Goal: Task Accomplishment & Management: Manage account settings

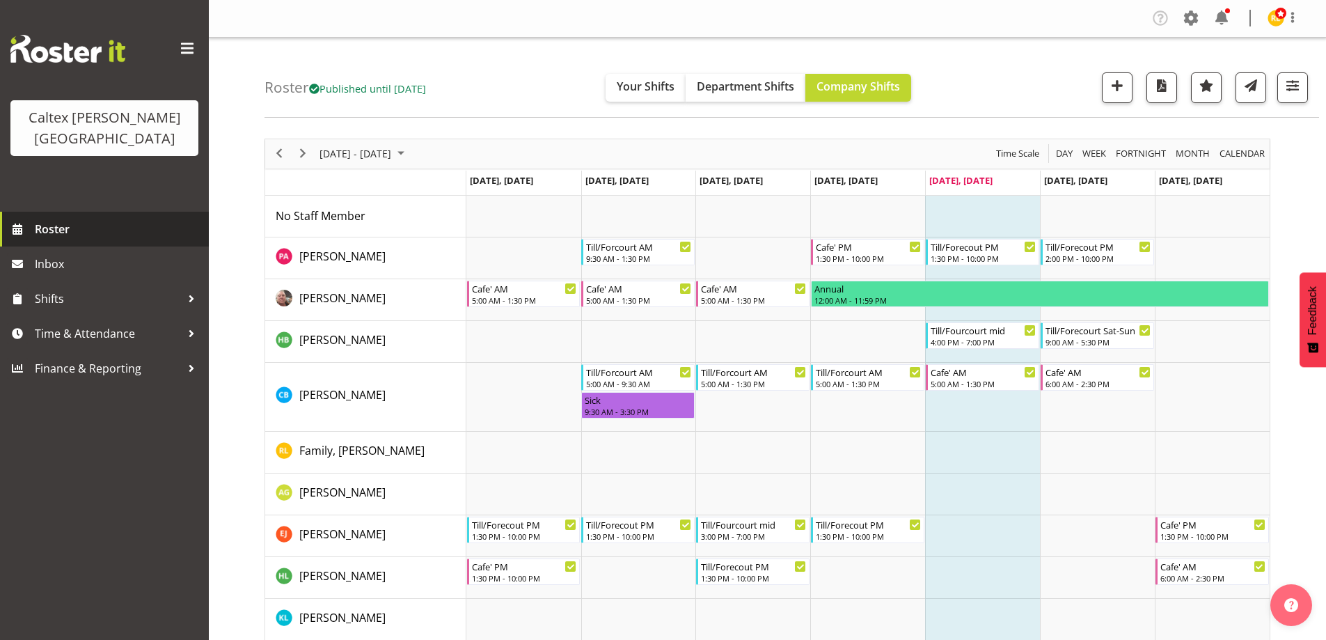
click at [62, 219] on span "Roster" at bounding box center [118, 229] width 167 height 21
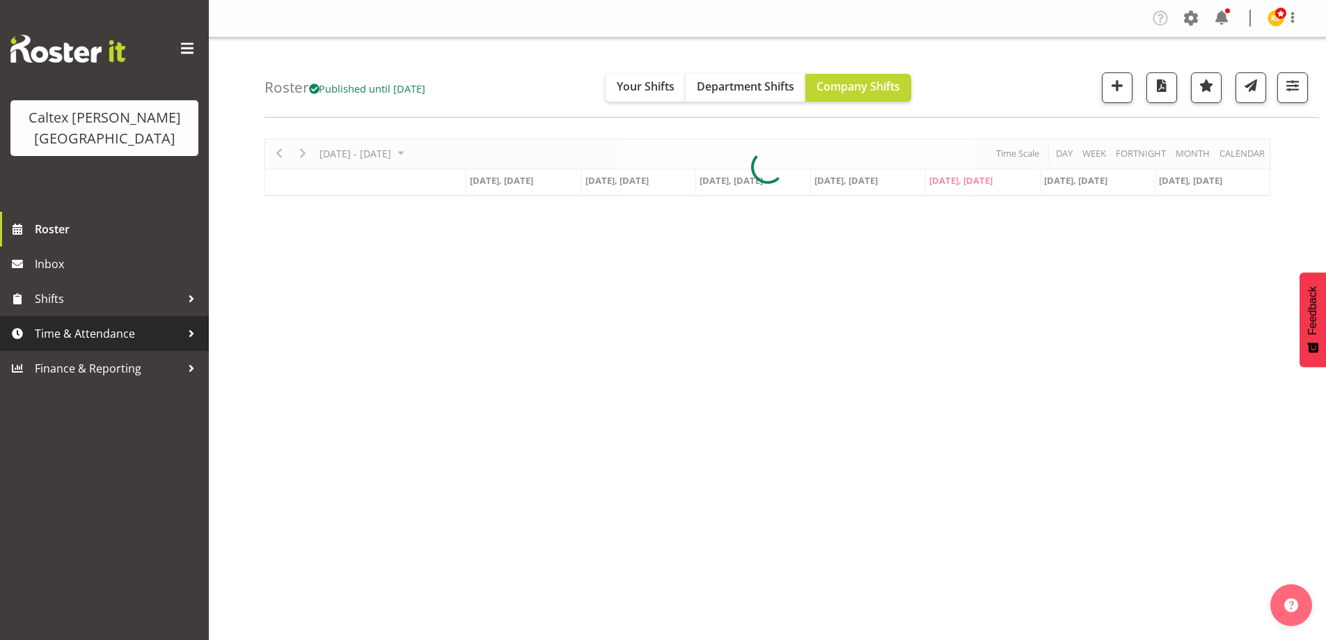
click at [91, 323] on span "Time & Attendance" at bounding box center [108, 333] width 146 height 21
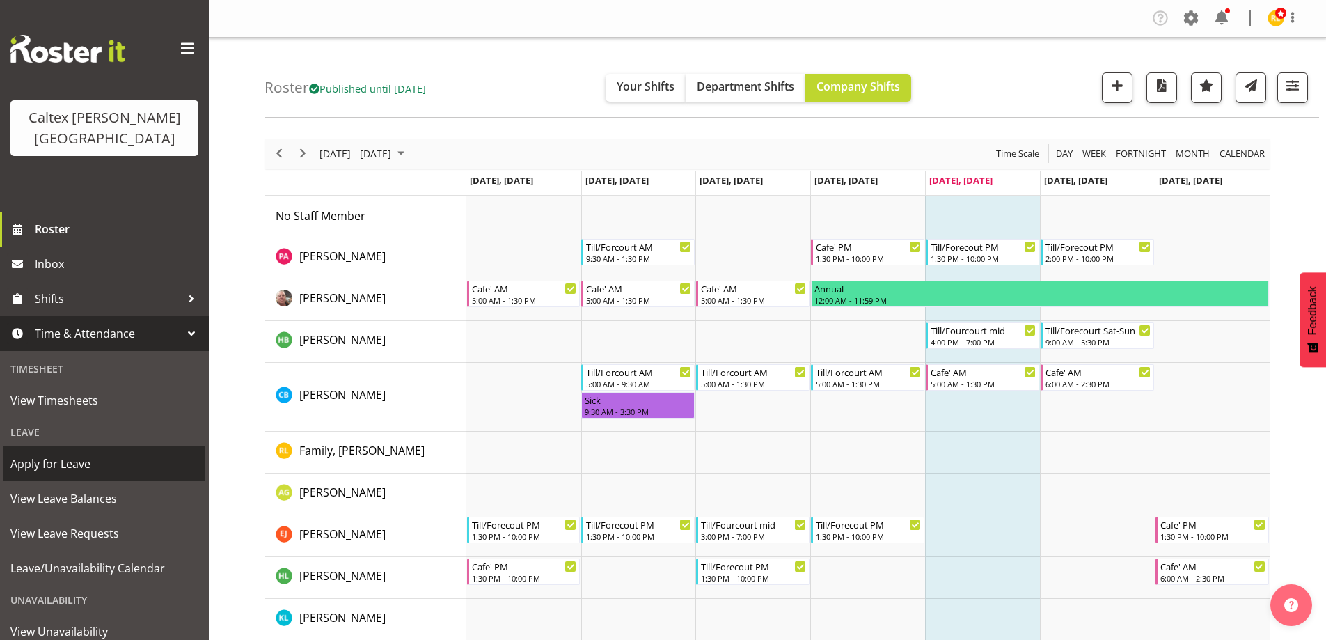
click at [47, 453] on span "Apply for Leave" at bounding box center [104, 463] width 188 height 21
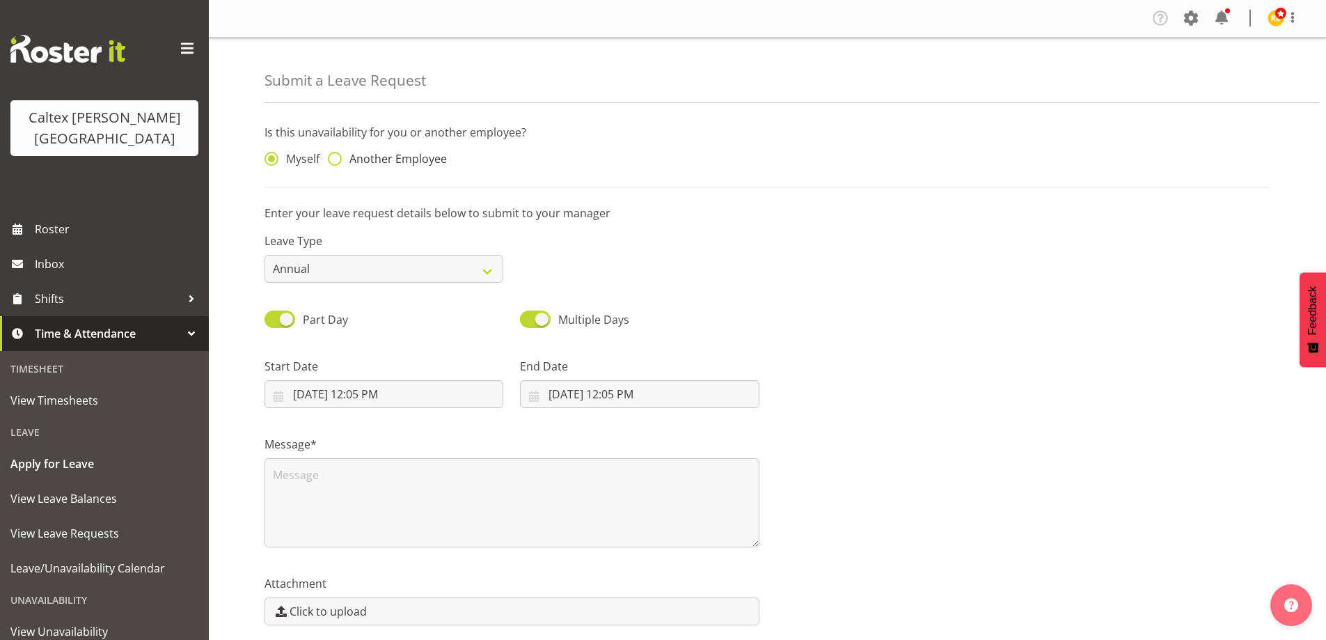
click at [333, 156] on span at bounding box center [335, 159] width 14 height 14
click at [333, 156] on input "Another Employee" at bounding box center [332, 159] width 9 height 9
radio input "true"
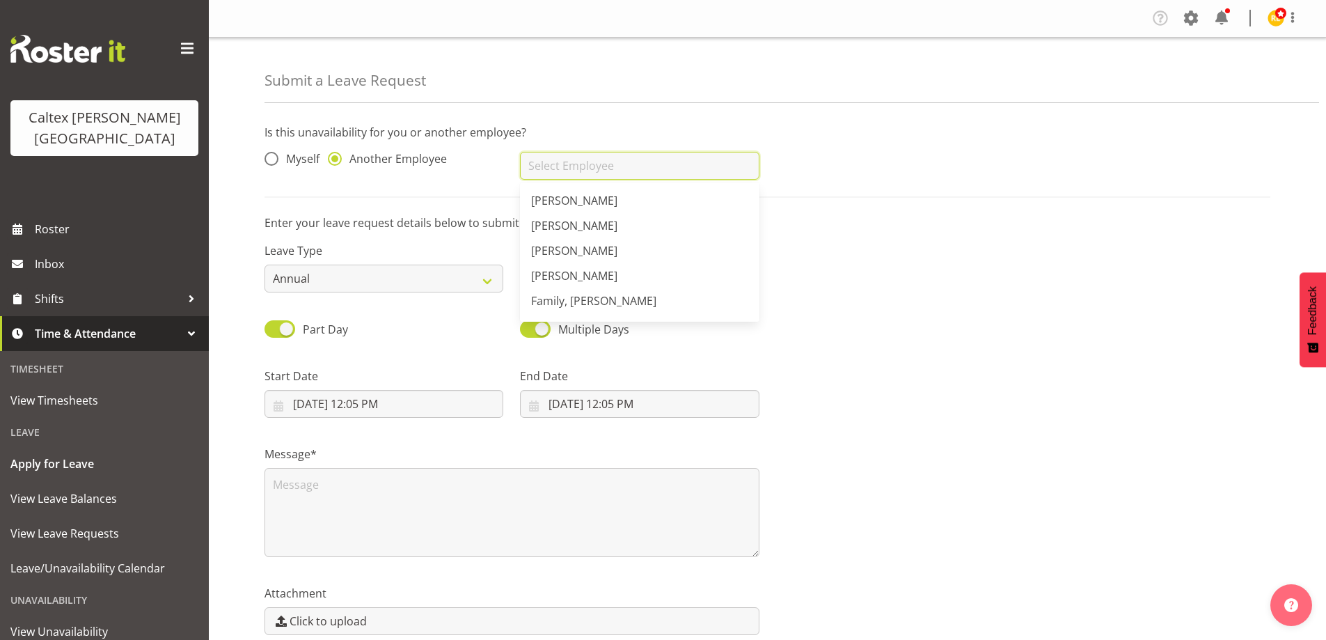
click at [549, 161] on input "text" at bounding box center [639, 166] width 239 height 28
click at [617, 283] on span "[PERSON_NAME]" at bounding box center [574, 278] width 86 height 15
type input "[PERSON_NAME]"
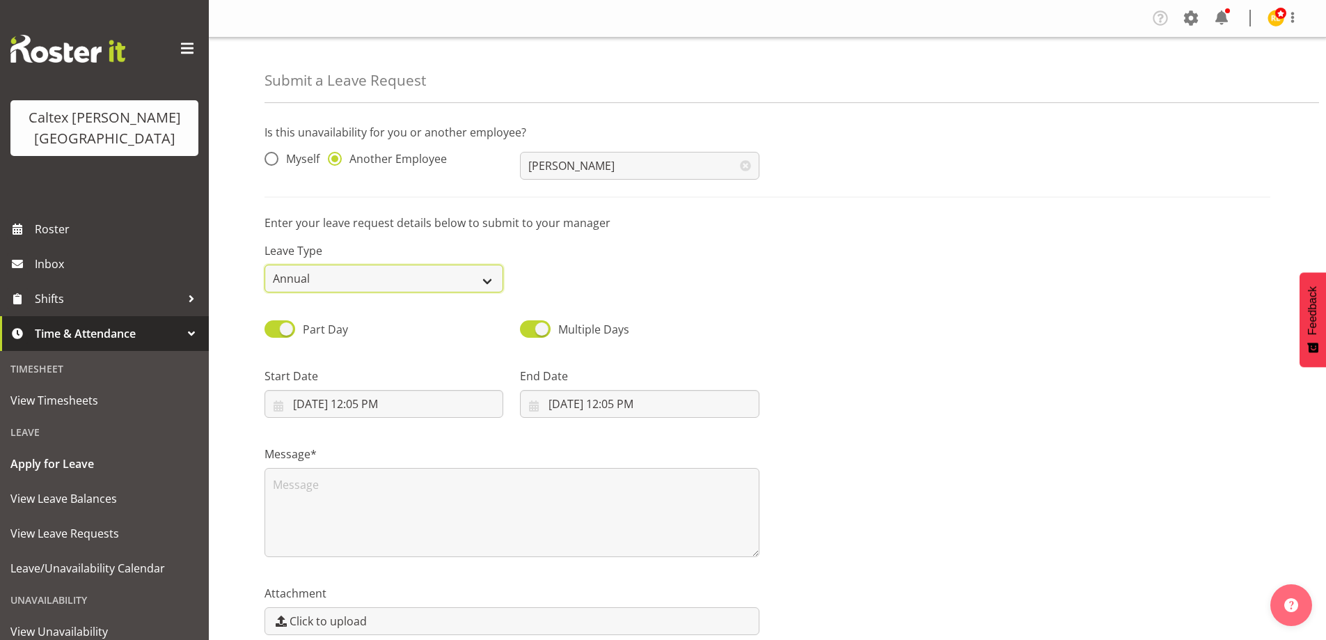
click at [438, 278] on select "Annual Sick Leave Without Pay Bereavement Domestic Violence Parental Jury Servi…" at bounding box center [384, 279] width 239 height 28
select select "Sick"
click at [265, 265] on select "Annual Sick Leave Without Pay Bereavement Domestic Violence Parental Jury Servi…" at bounding box center [384, 279] width 239 height 28
click at [277, 322] on span at bounding box center [280, 328] width 31 height 17
click at [274, 324] on input "Part Day" at bounding box center [269, 328] width 9 height 9
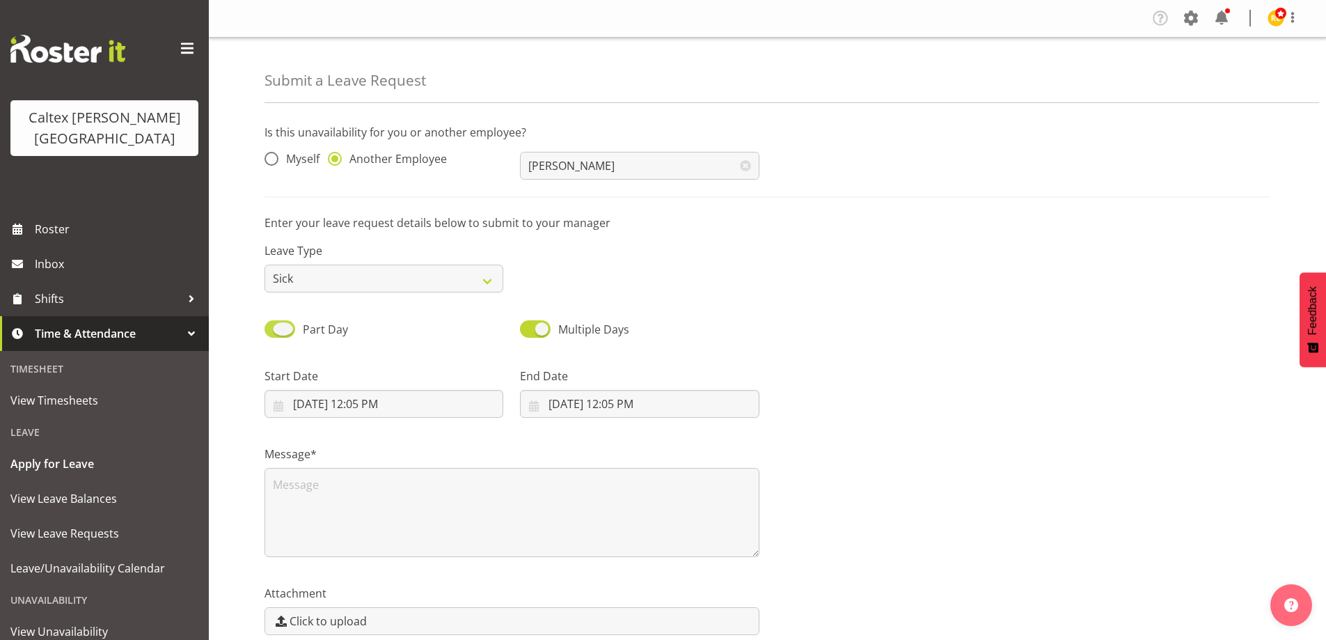
checkbox input "false"
select select "9"
select select "2025"
click at [571, 409] on input "10/10/2025" at bounding box center [639, 404] width 239 height 28
click at [722, 544] on link "11" at bounding box center [716, 543] width 28 height 27
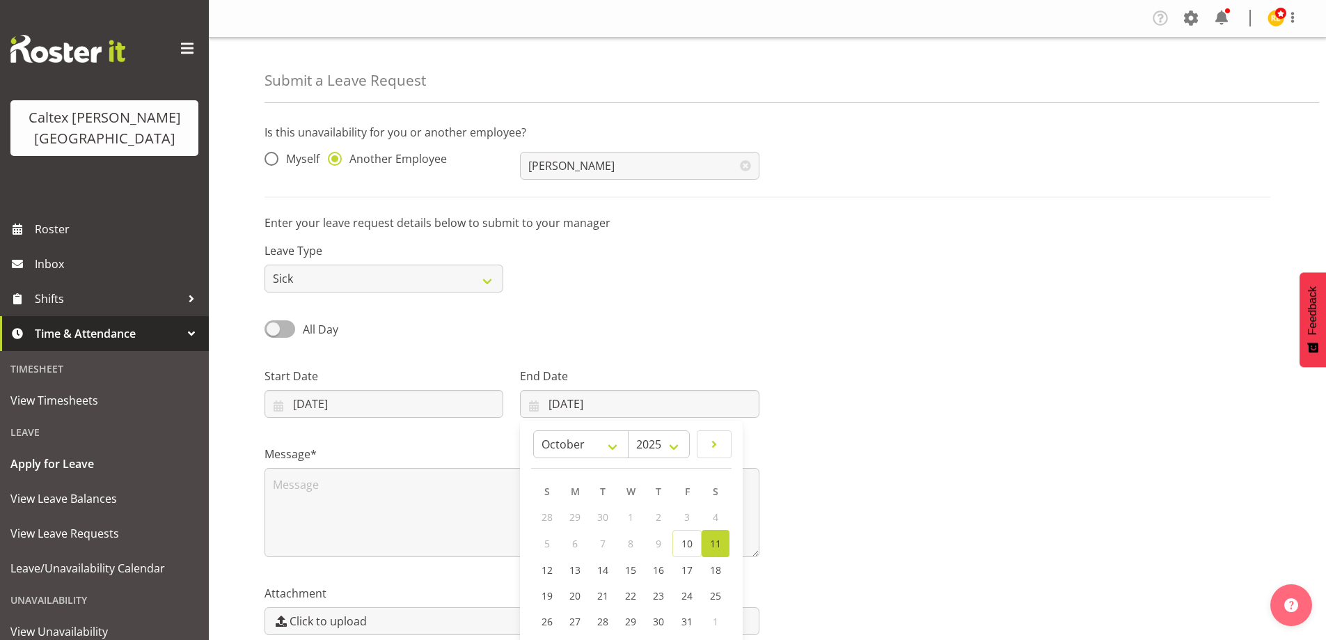
type input "11/10/2025"
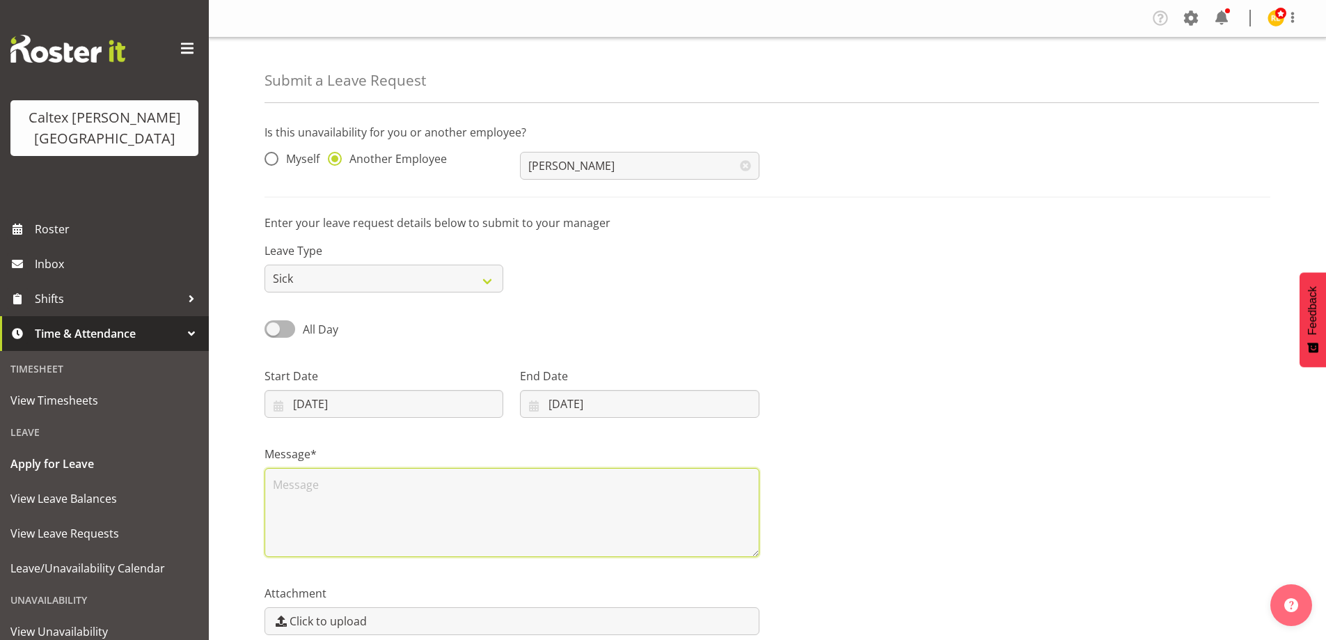
click at [386, 503] on textarea at bounding box center [512, 512] width 495 height 89
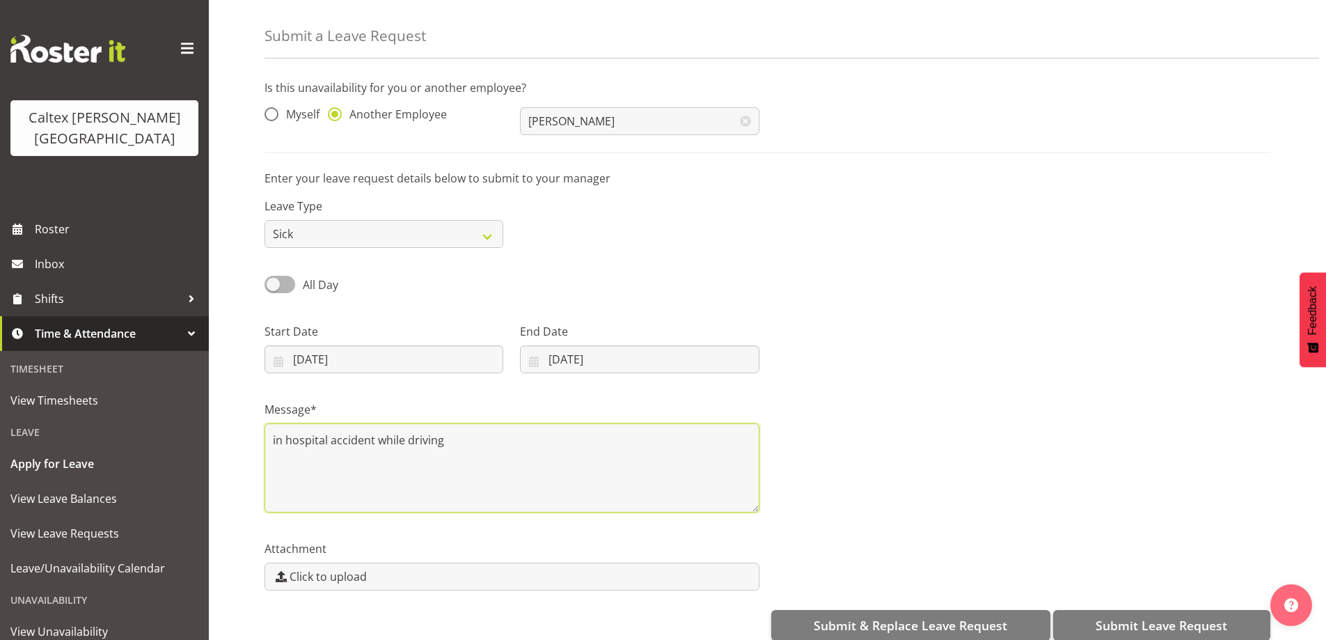
scroll to position [66, 0]
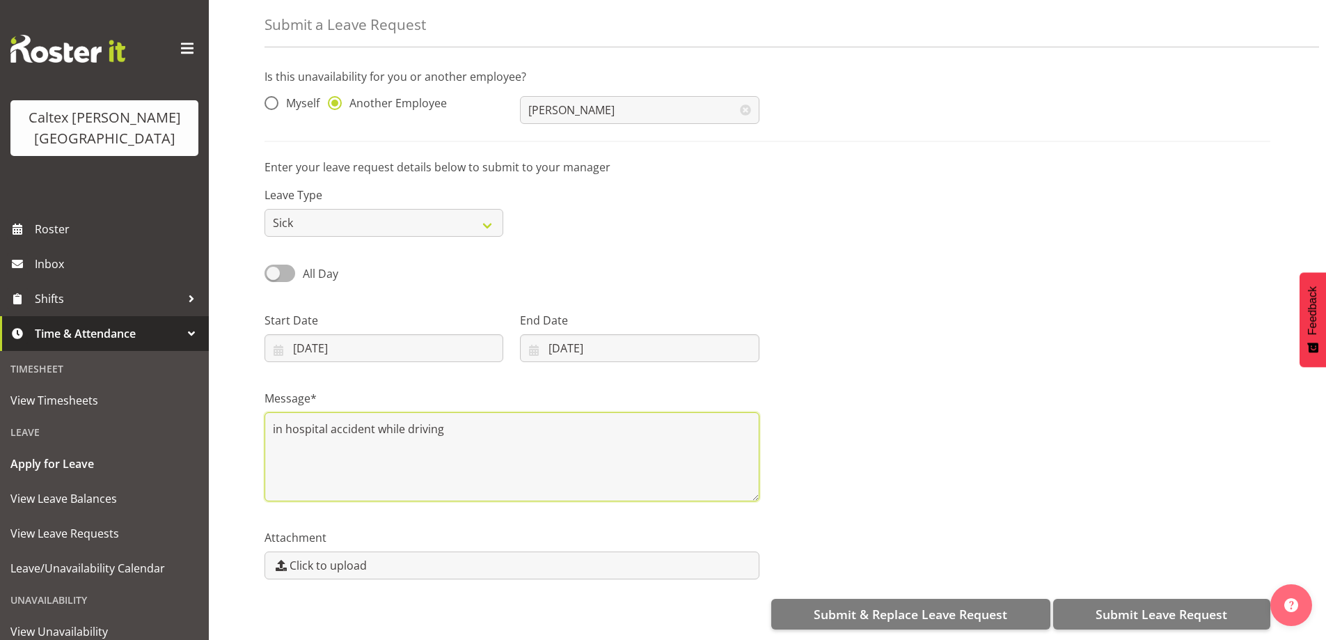
click at [324, 418] on textarea "in hospital accident while driving" at bounding box center [512, 456] width 495 height 89
type textarea "in hospital, accident while driving"
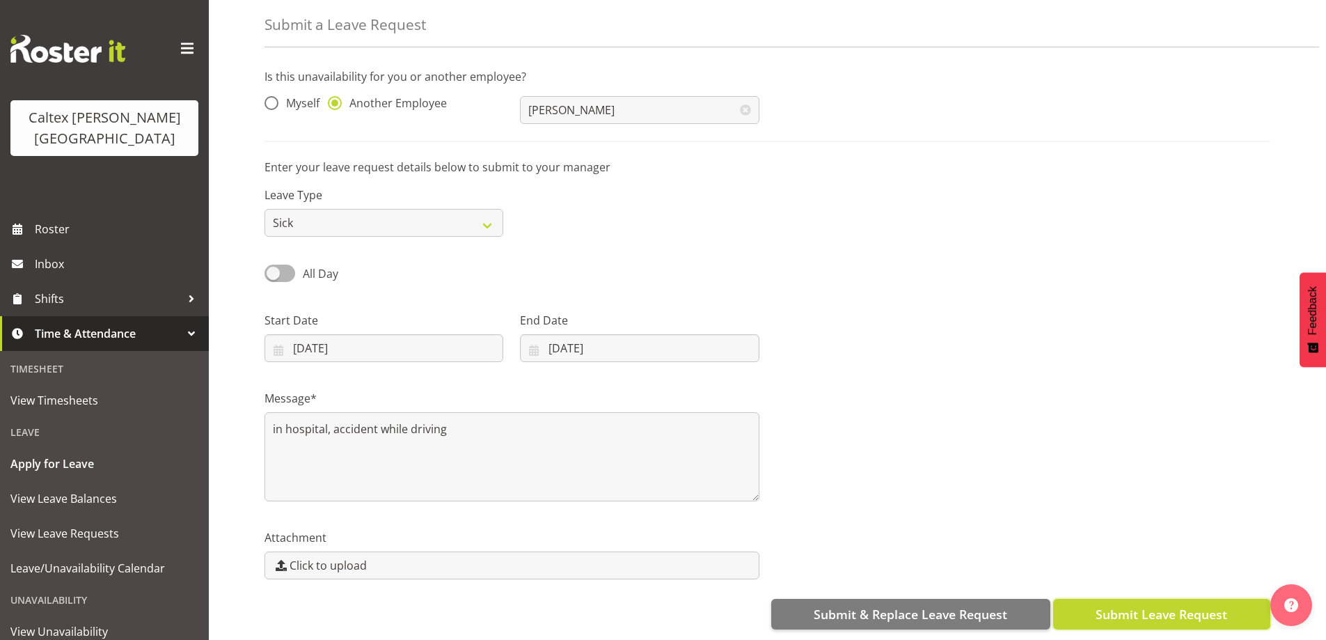
click at [1165, 605] on span "Submit Leave Request" at bounding box center [1162, 614] width 132 height 18
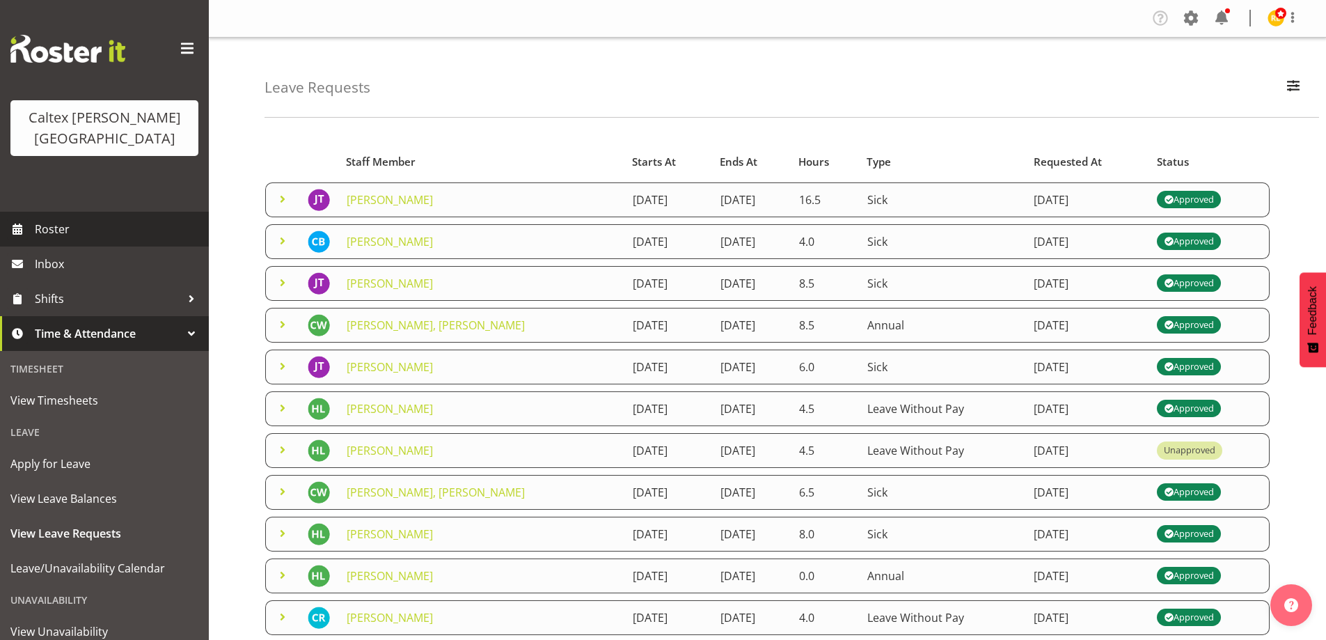
click at [42, 219] on span "Roster" at bounding box center [118, 229] width 167 height 21
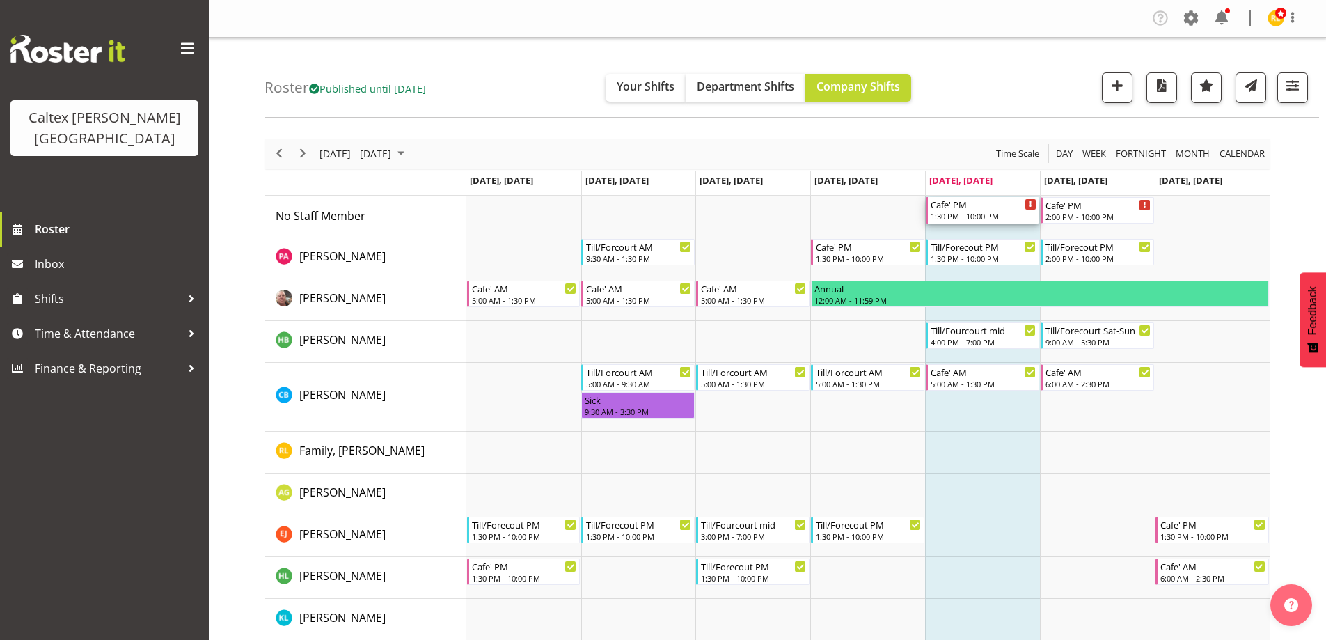
click at [959, 212] on div "1:30 PM - 10:00 PM" at bounding box center [984, 215] width 106 height 11
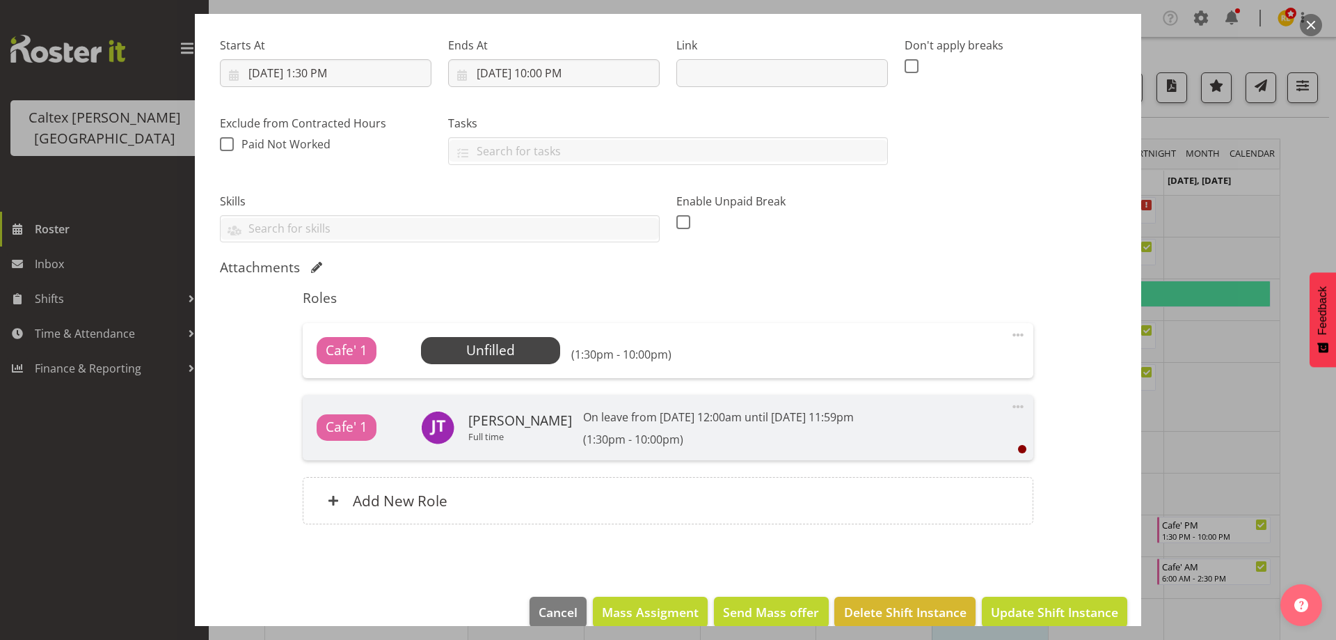
scroll to position [209, 0]
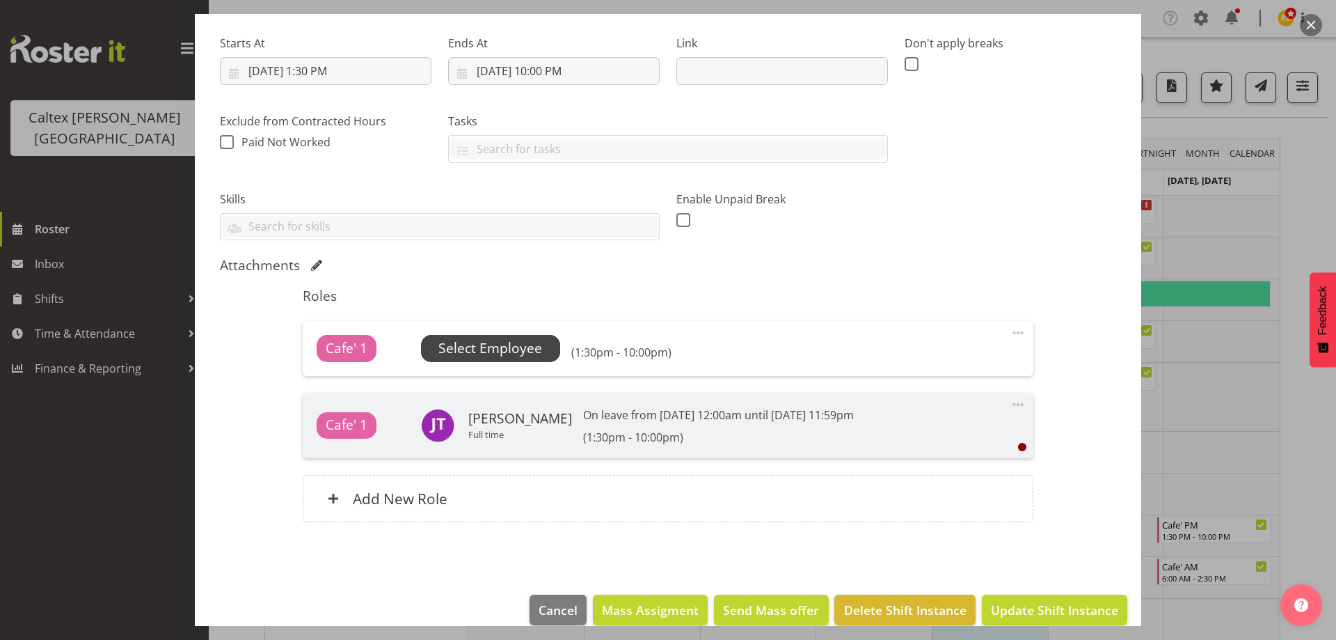
click at [470, 347] on span "Select Employee" at bounding box center [491, 348] width 104 height 20
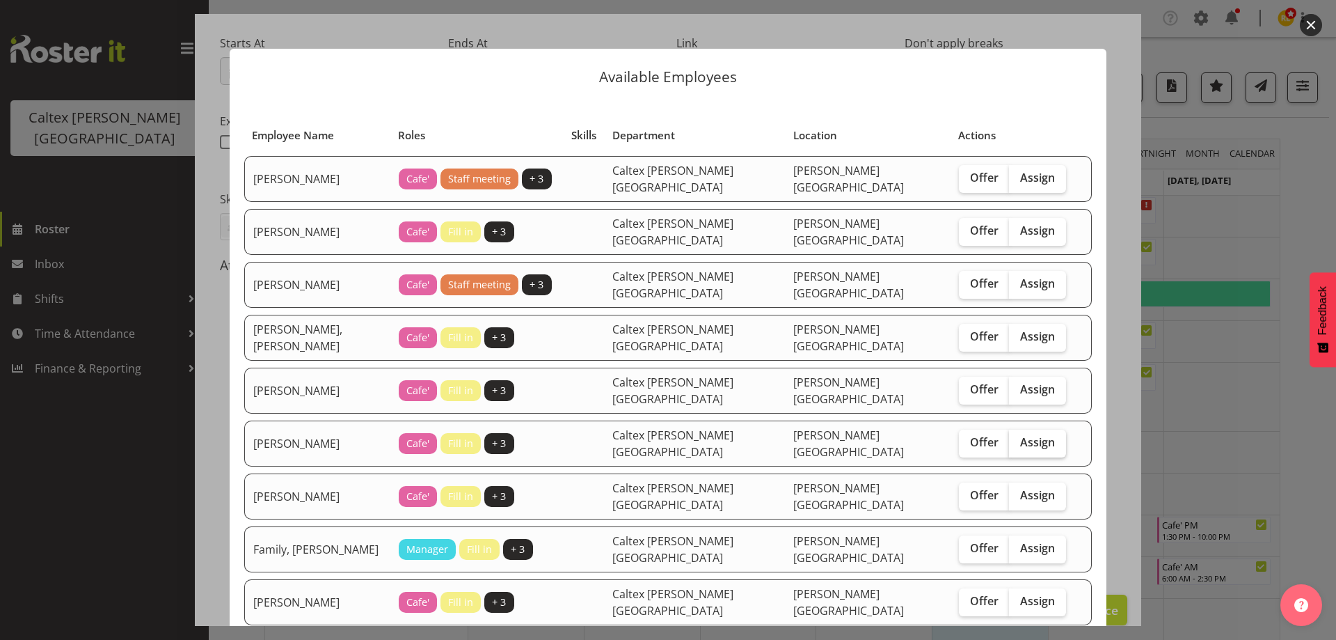
click at [1020, 435] on span "Assign" at bounding box center [1037, 442] width 35 height 14
click at [1009, 438] on input "Assign" at bounding box center [1013, 442] width 9 height 9
checkbox input "true"
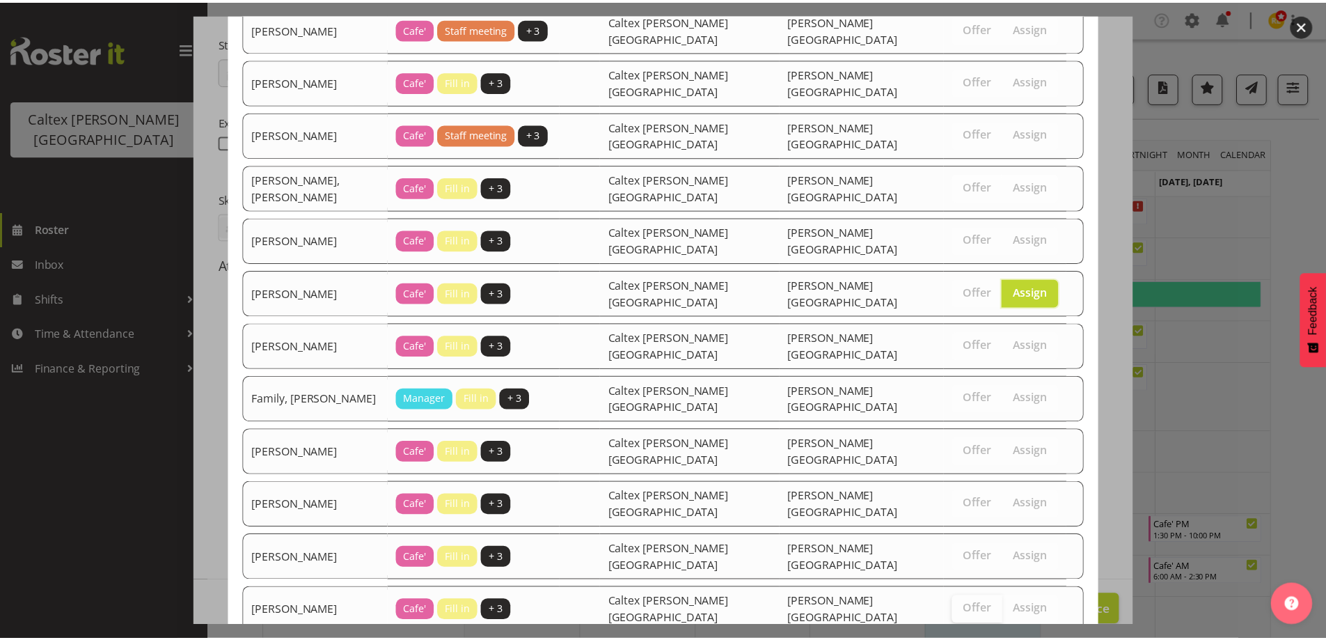
scroll to position [178, 0]
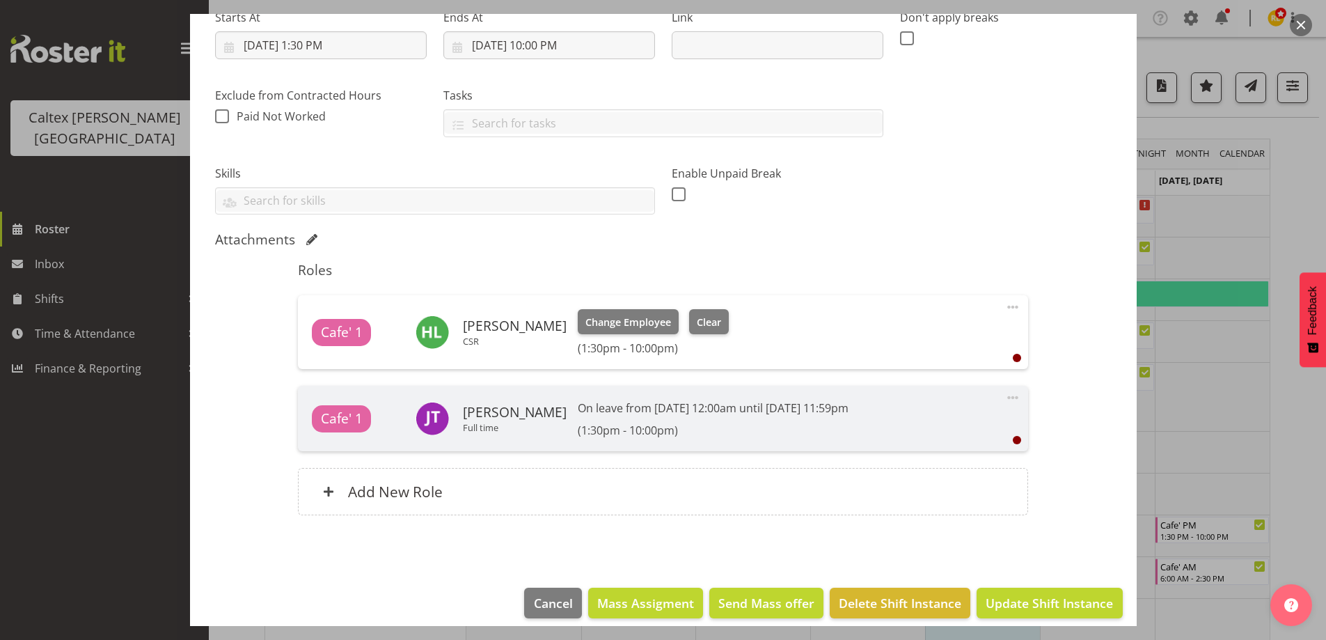
scroll to position [248, 0]
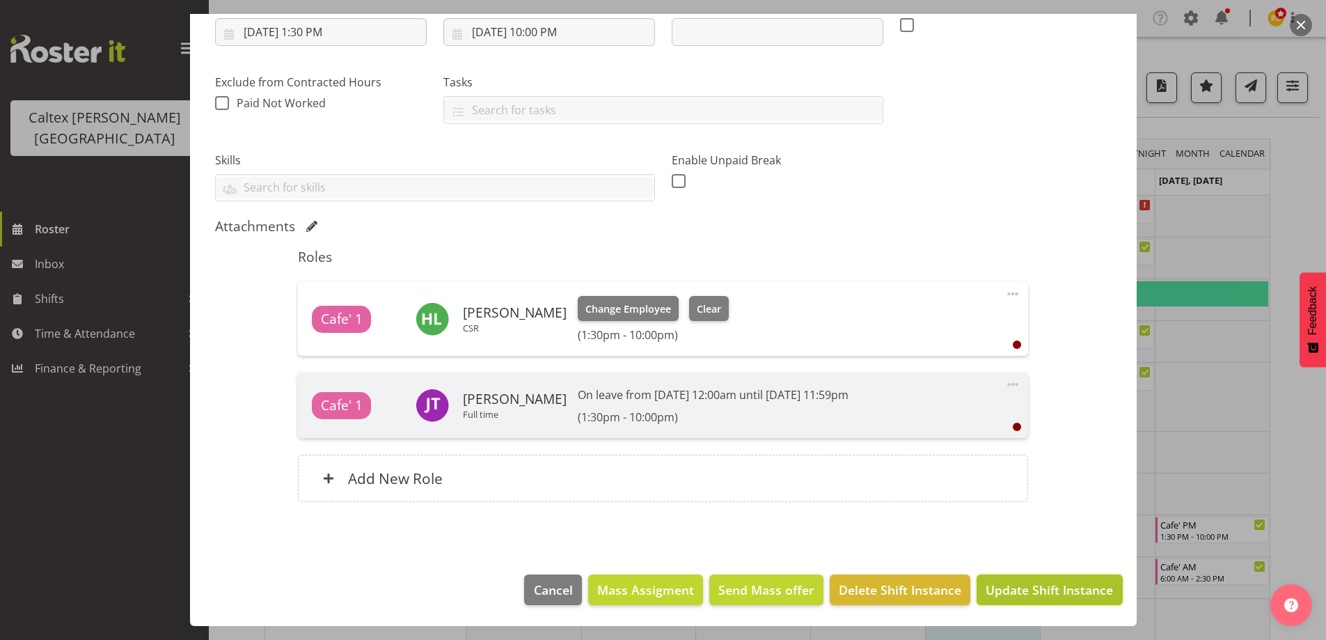
click at [1022, 587] on span "Update Shift Instance" at bounding box center [1049, 590] width 127 height 18
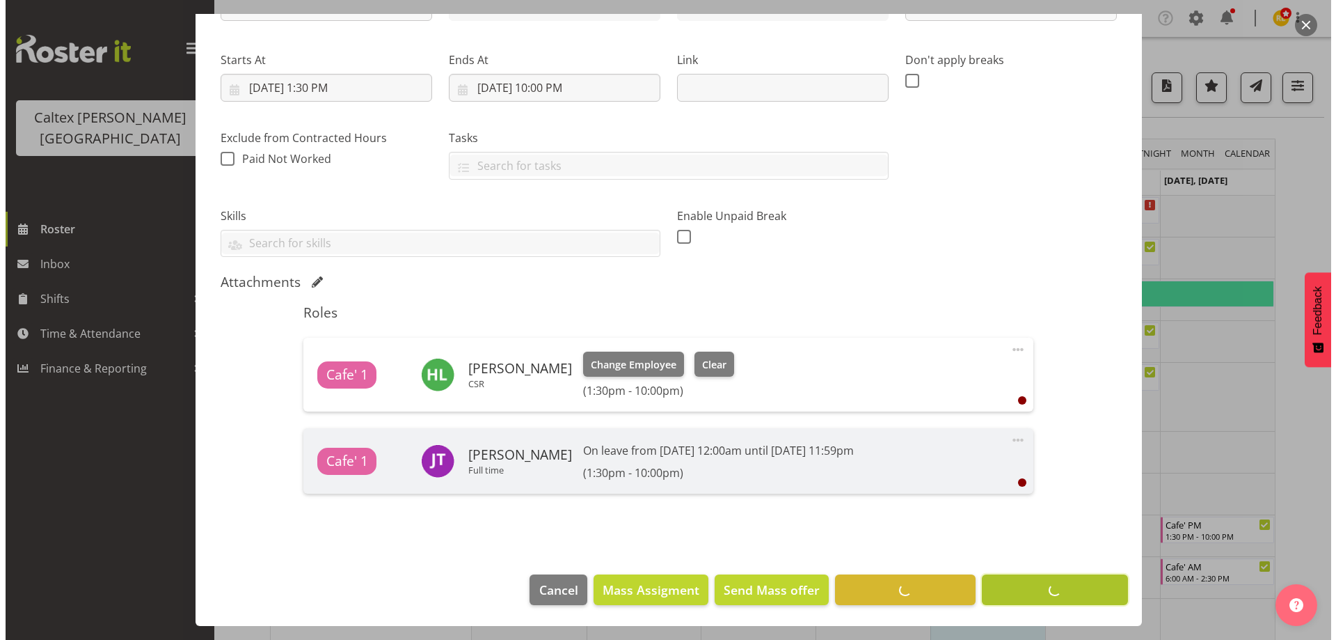
scroll to position [192, 0]
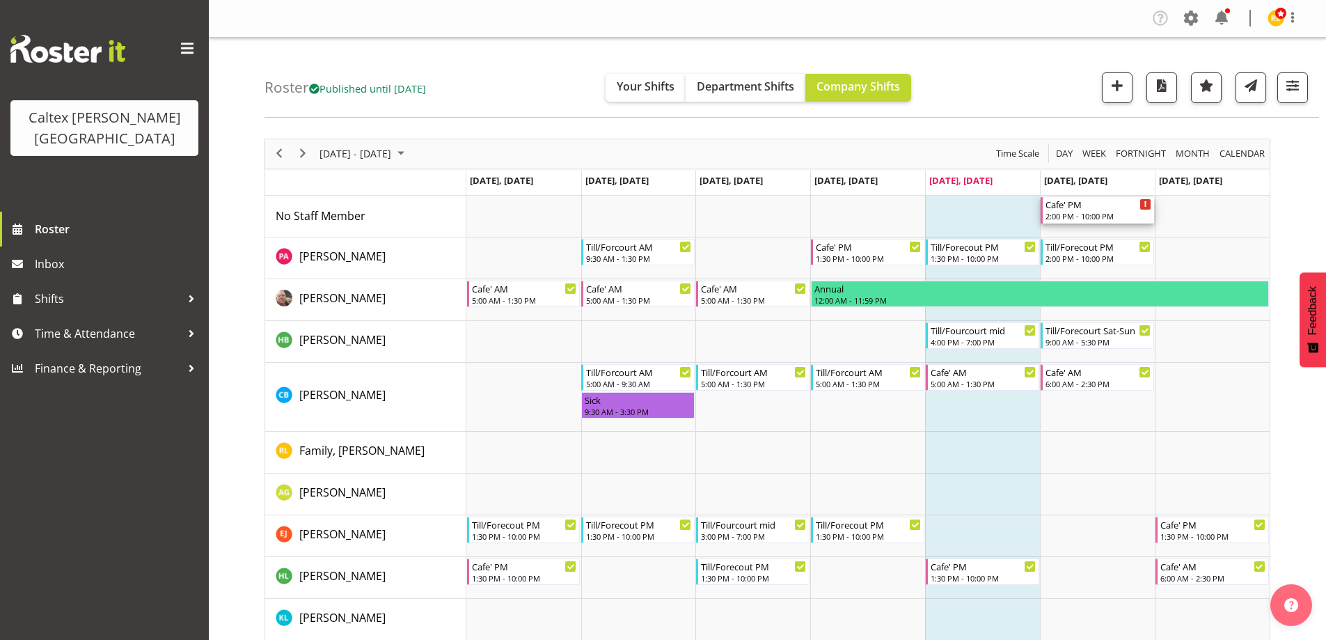
click at [1082, 210] on div "Cafe' PM" at bounding box center [1098, 204] width 106 height 14
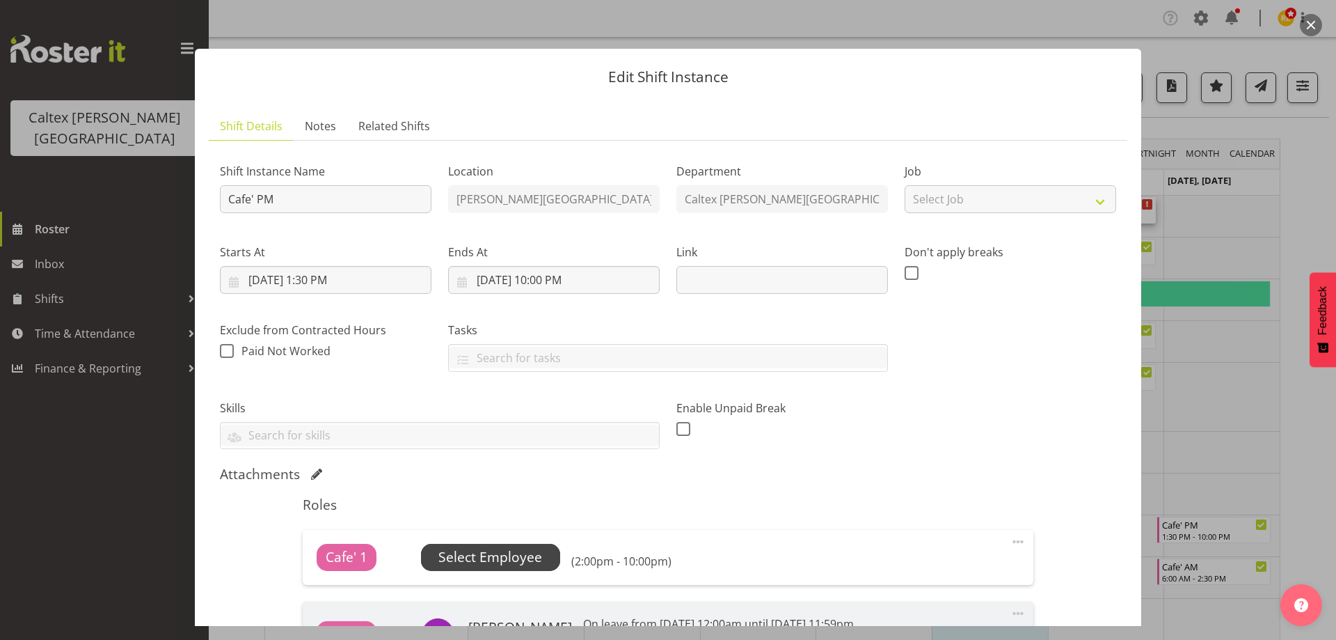
click at [500, 554] on span "Select Employee" at bounding box center [491, 557] width 104 height 20
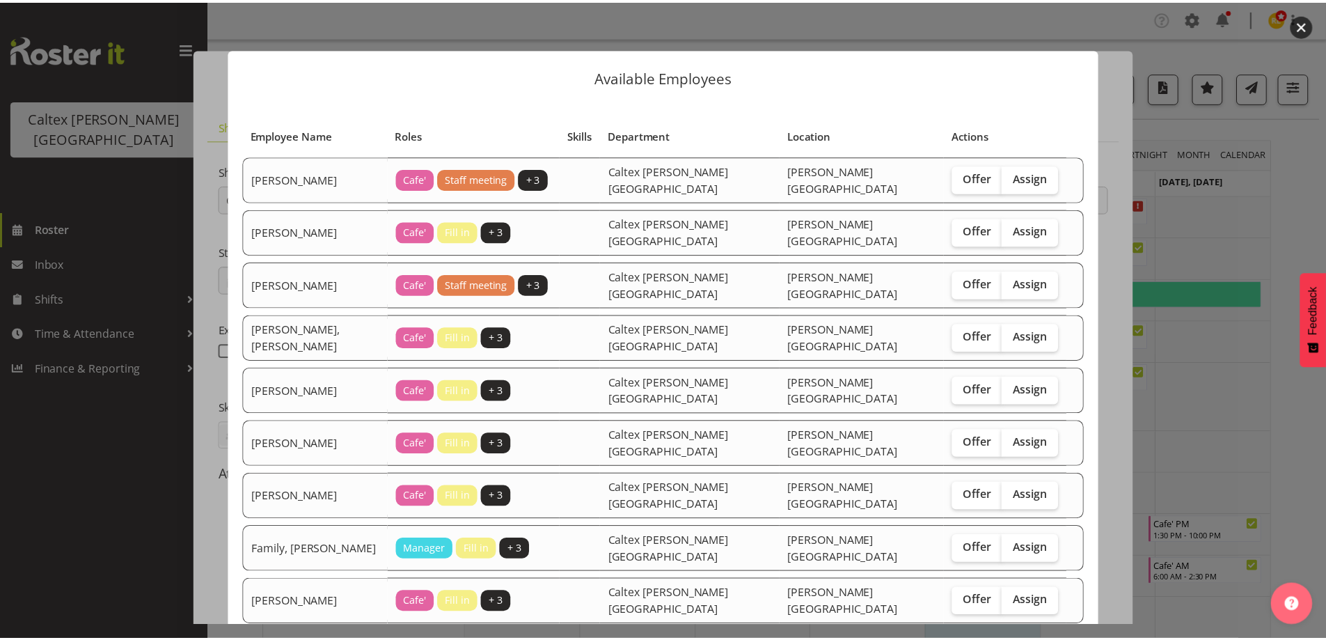
scroll to position [178, 0]
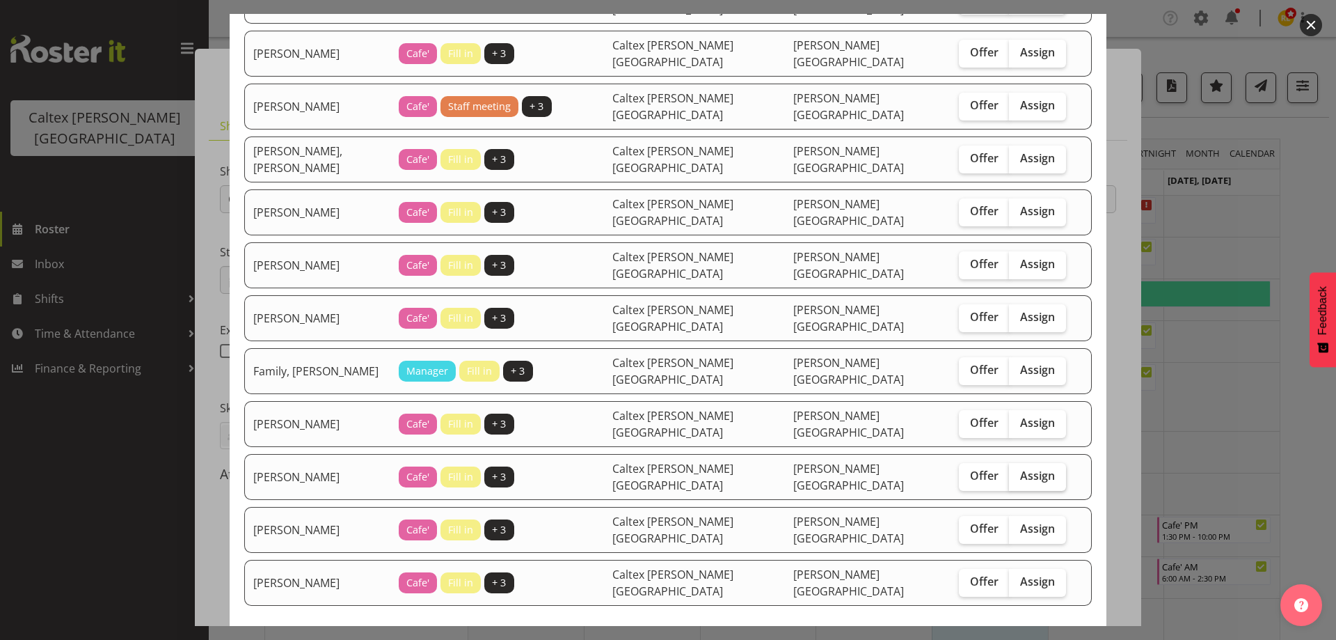
click at [1020, 468] on span "Assign" at bounding box center [1037, 475] width 35 height 14
click at [1009, 471] on input "Assign" at bounding box center [1013, 475] width 9 height 9
checkbox input "true"
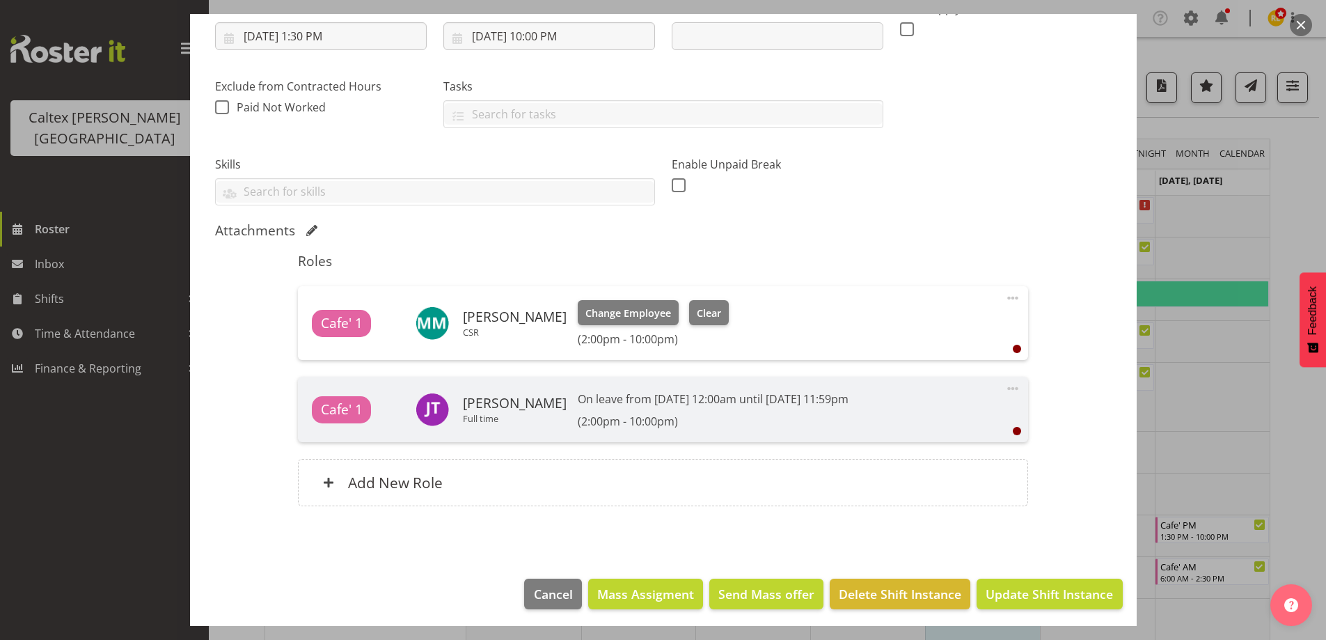
scroll to position [248, 0]
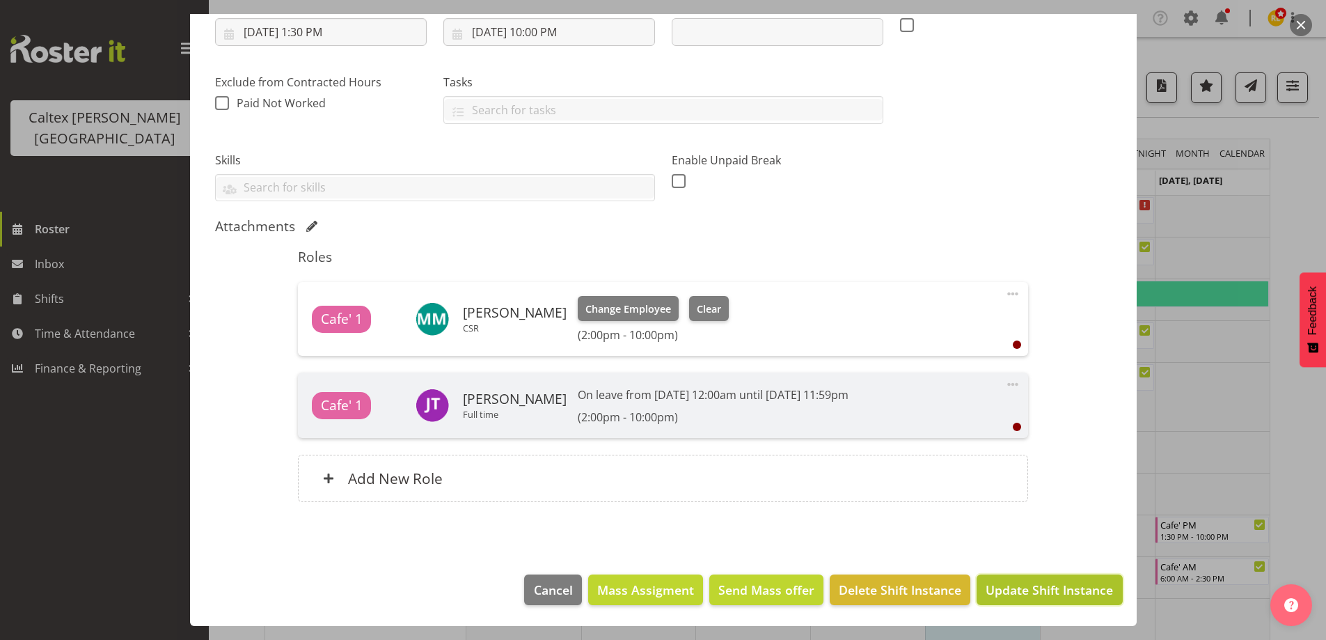
click at [1016, 596] on span "Update Shift Instance" at bounding box center [1049, 590] width 127 height 18
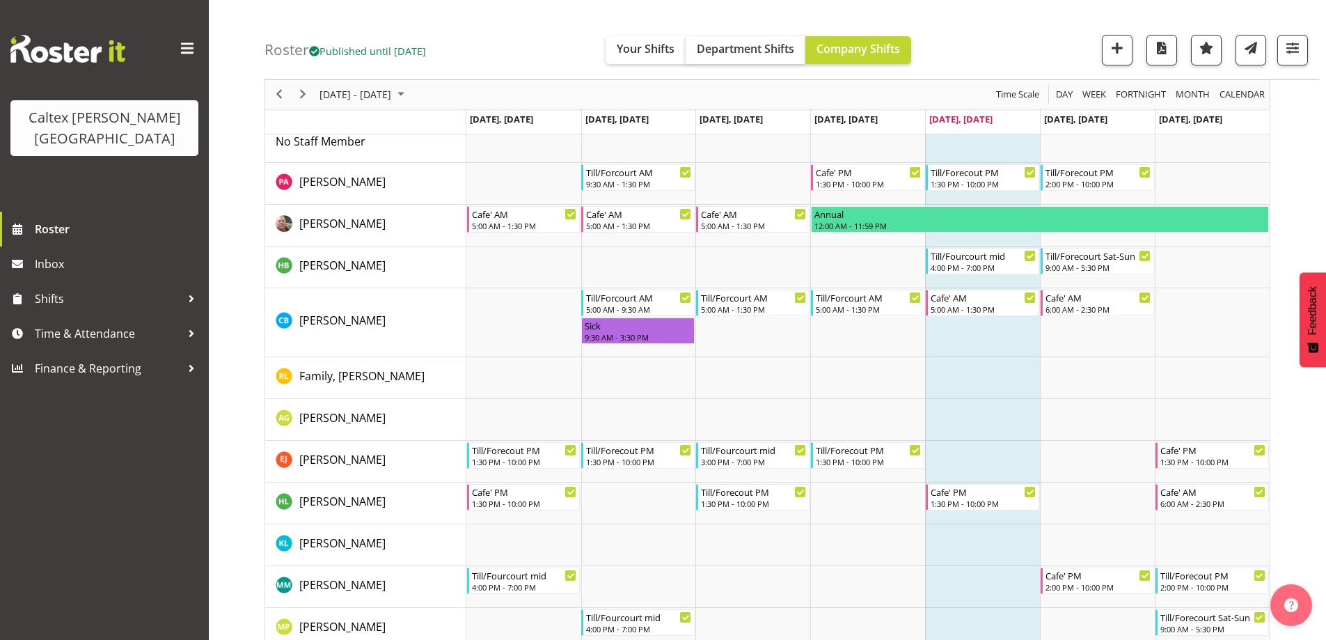
scroll to position [0, 0]
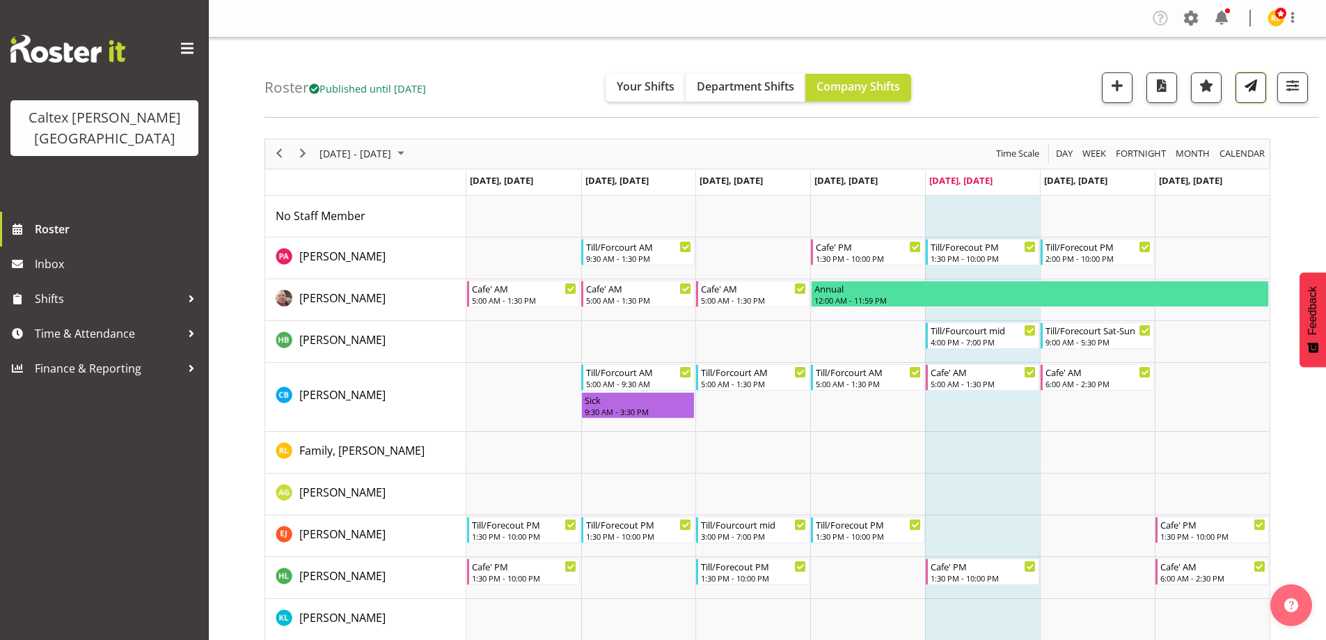
click at [1265, 92] on button "button" at bounding box center [1251, 87] width 31 height 31
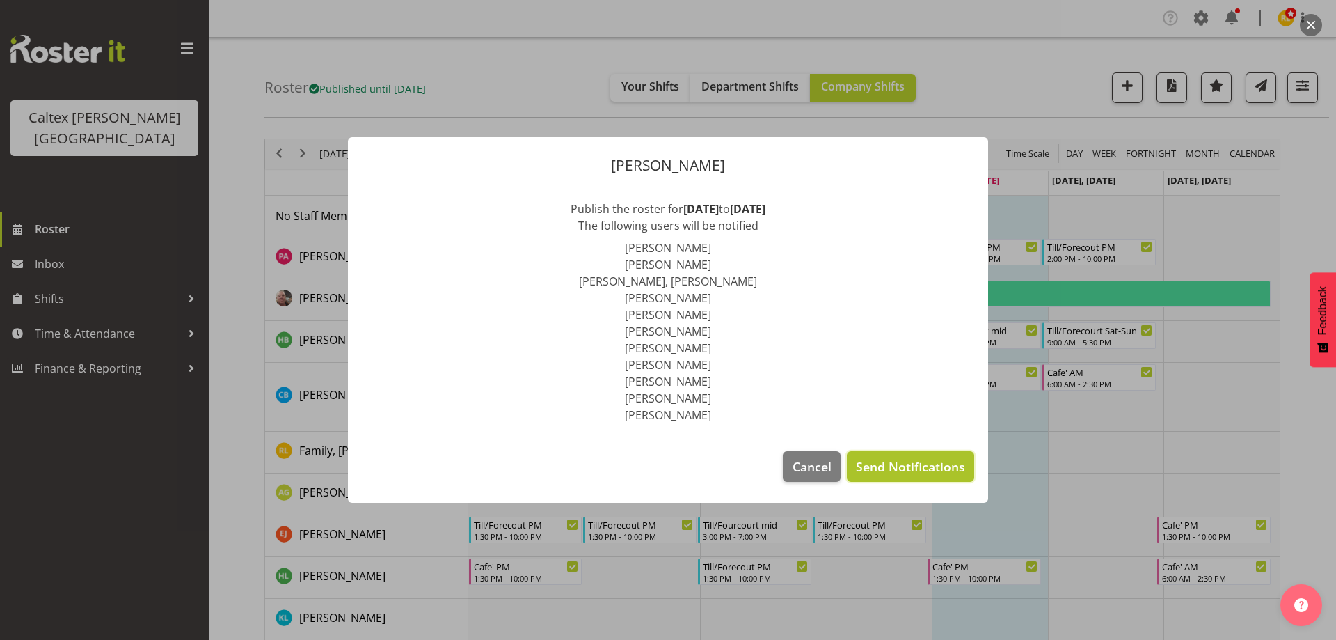
click at [905, 462] on span "Send Notifications" at bounding box center [910, 466] width 109 height 18
